Goal: Task Accomplishment & Management: Manage account settings

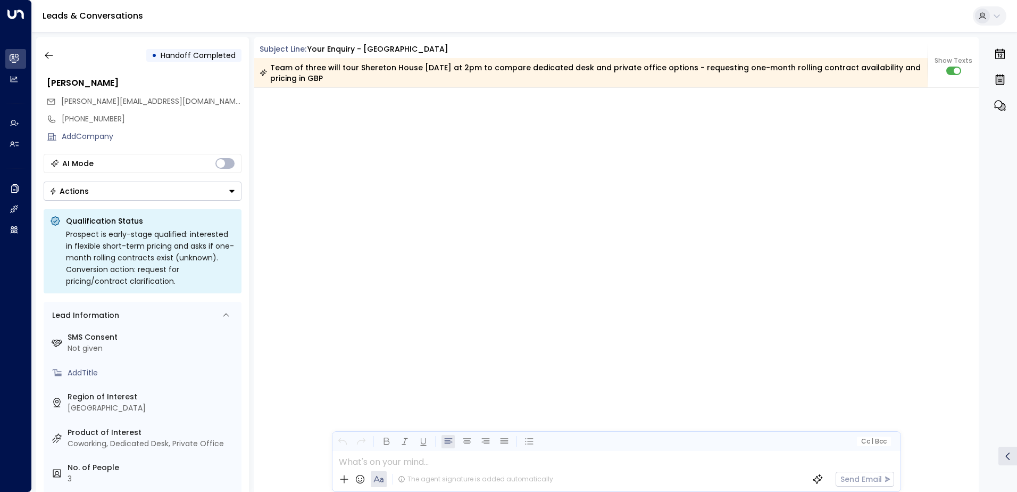
scroll to position [2860, 0]
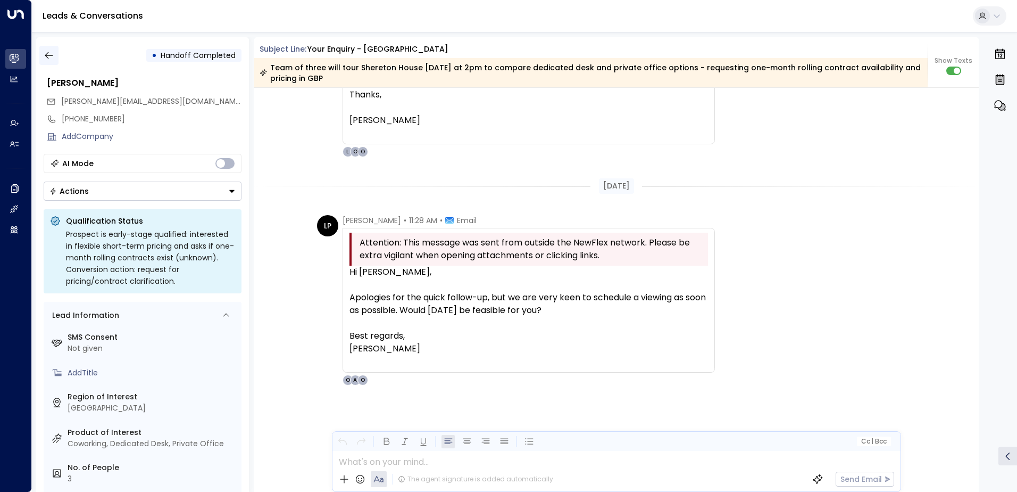
click at [49, 58] on icon "button" at bounding box center [49, 55] width 11 height 11
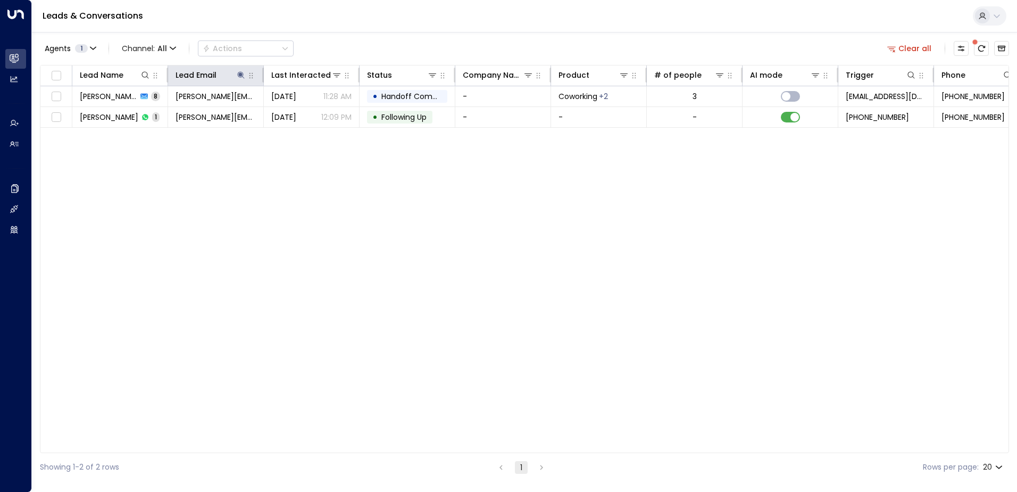
click at [916, 47] on button "Clear all" at bounding box center [909, 48] width 53 height 15
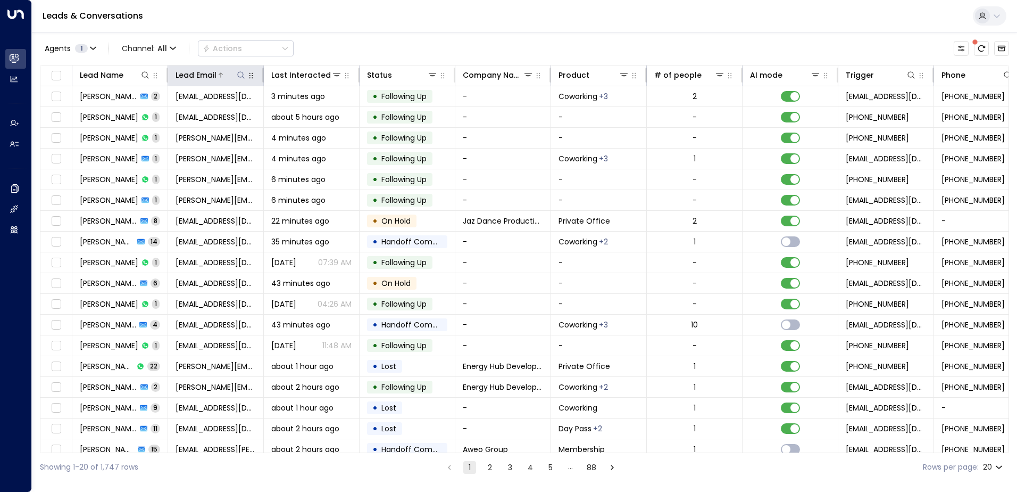
click at [239, 73] on icon at bounding box center [241, 75] width 9 height 9
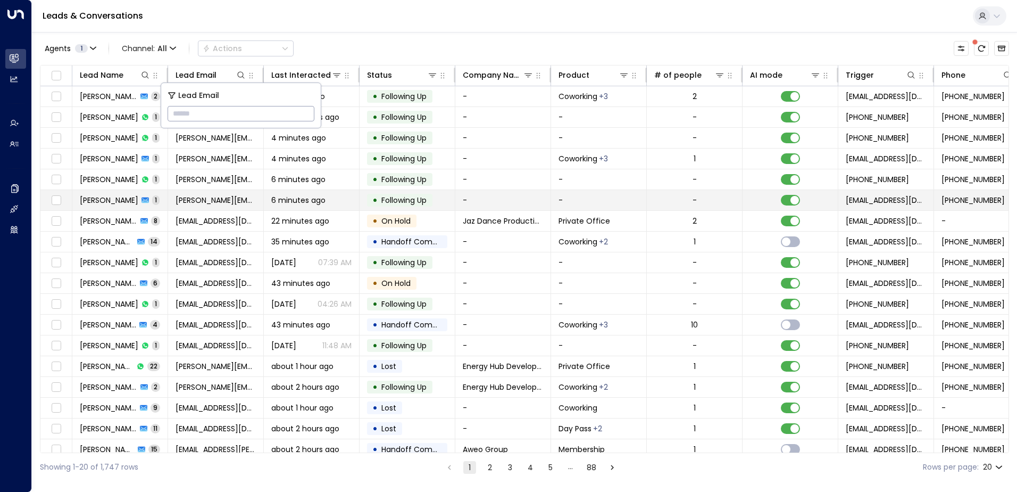
type input "**********"
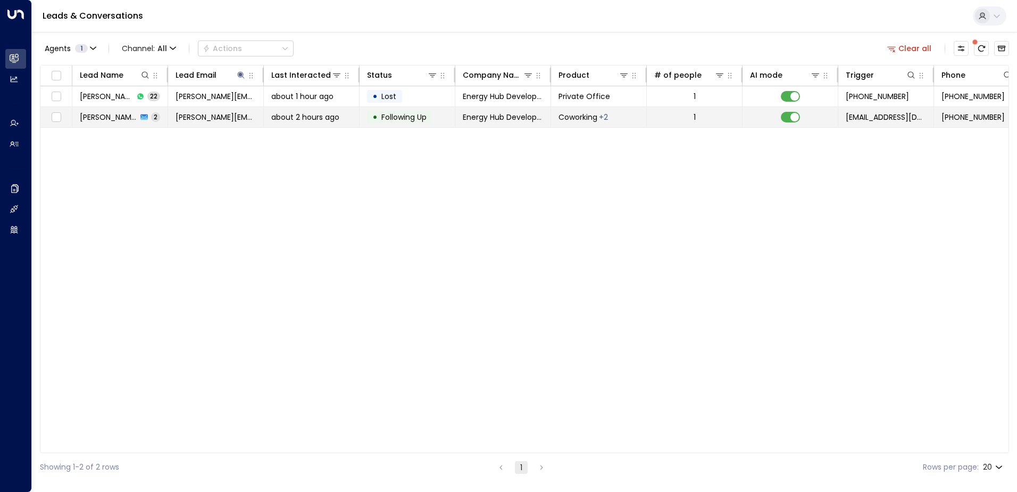
click at [417, 117] on span "Following Up" at bounding box center [403, 117] width 45 height 11
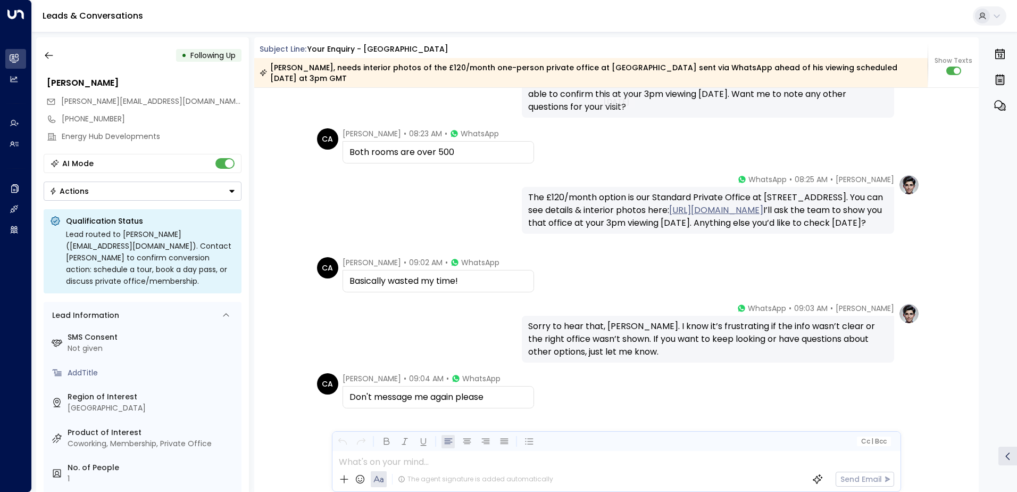
scroll to position [1856, 0]
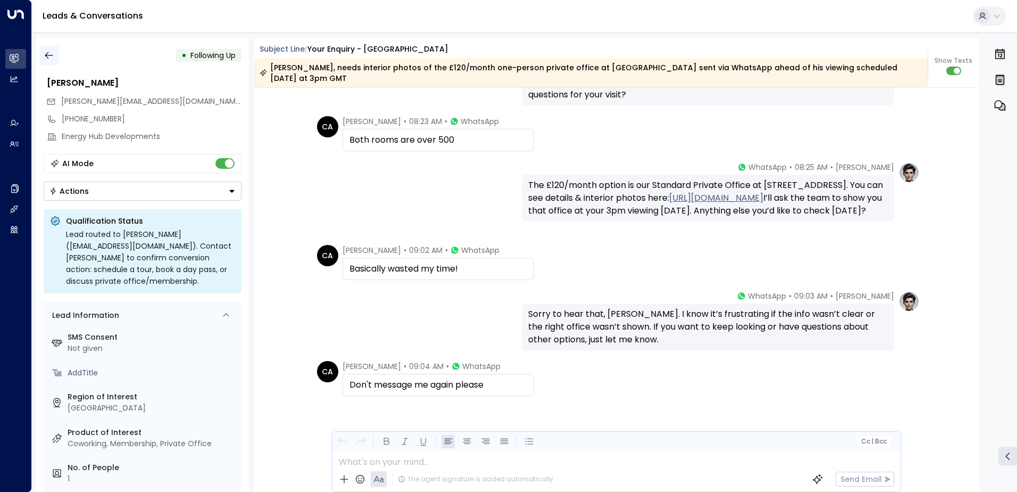
click at [48, 55] on icon "button" at bounding box center [49, 55] width 11 height 11
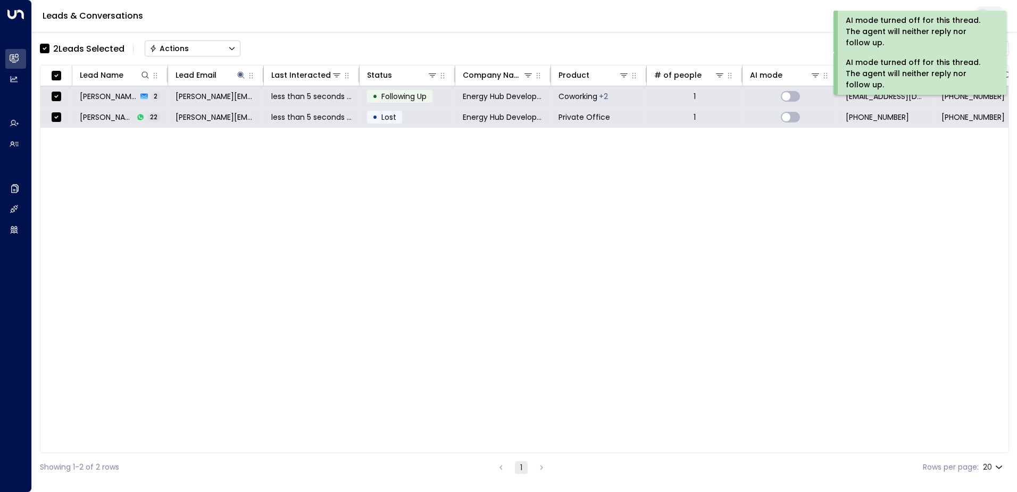
click at [171, 46] on div "Actions" at bounding box center [168, 49] width 39 height 10
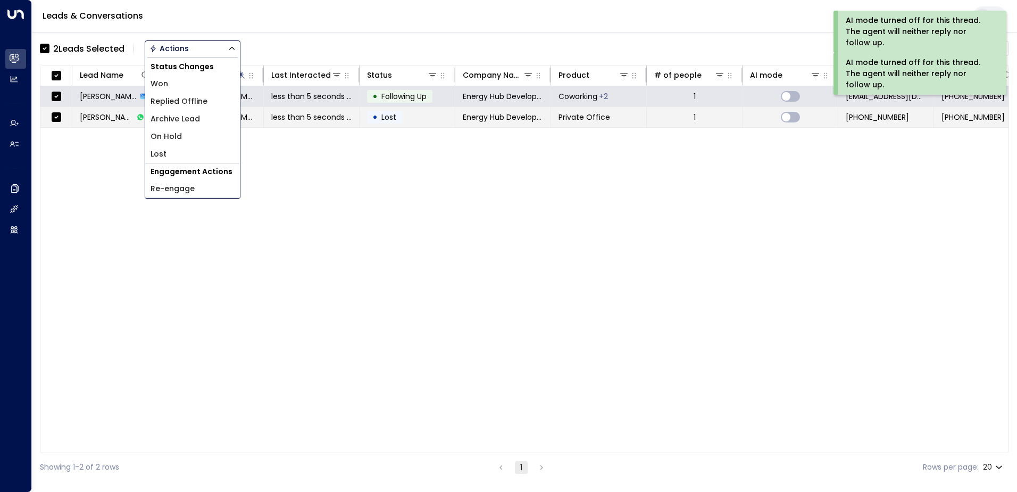
click at [177, 120] on span "Archive Lead" at bounding box center [175, 118] width 49 height 11
